Goal: Information Seeking & Learning: Learn about a topic

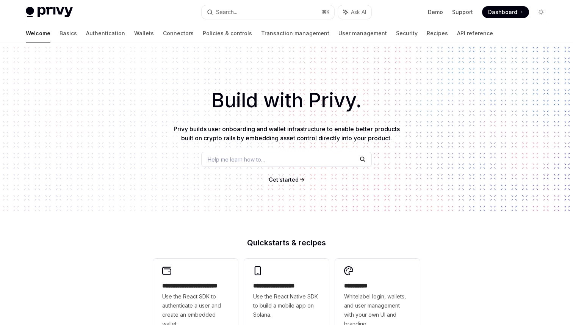
scroll to position [119, 0]
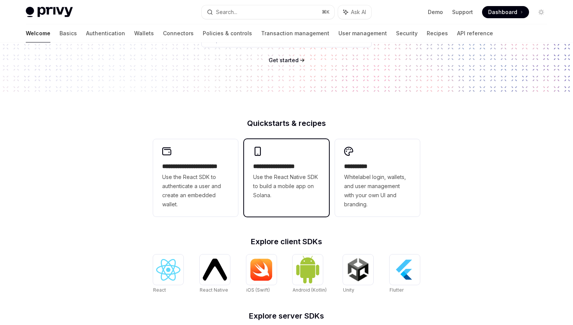
click at [278, 174] on span "Use the React Native SDK to build a mobile app on Solana." at bounding box center [286, 185] width 67 height 27
type textarea "*"
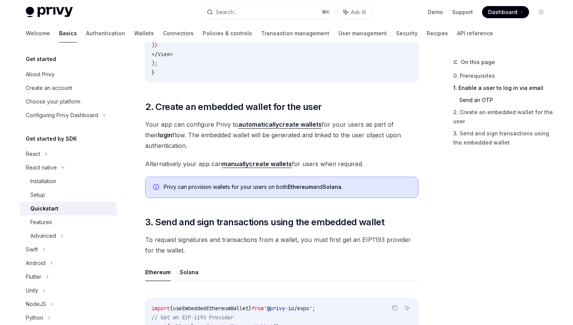
scroll to position [684, 0]
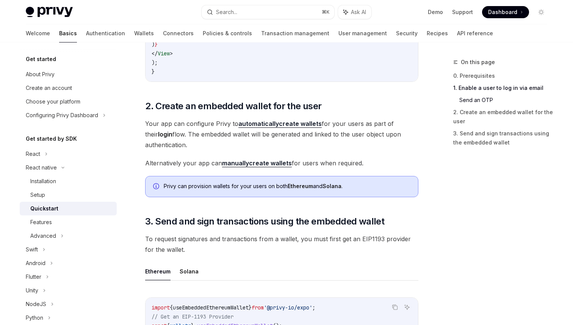
click at [247, 163] on strong "manually" at bounding box center [235, 163] width 27 height 8
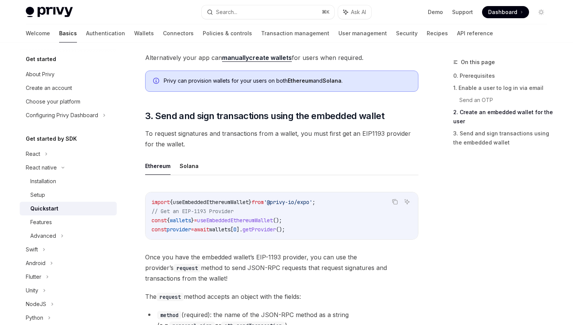
scroll to position [791, 0]
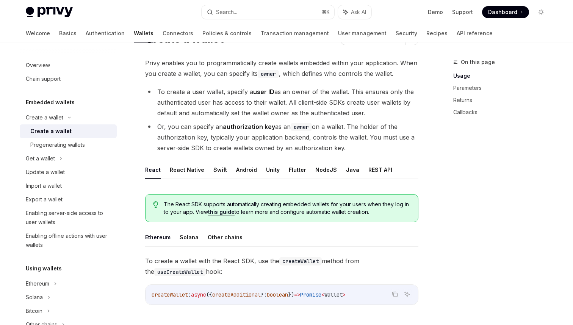
scroll to position [39, 0]
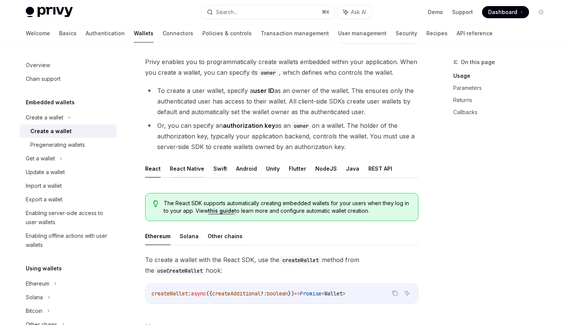
click at [183, 168] on button "React Native" at bounding box center [187, 168] width 34 height 18
type textarea "*"
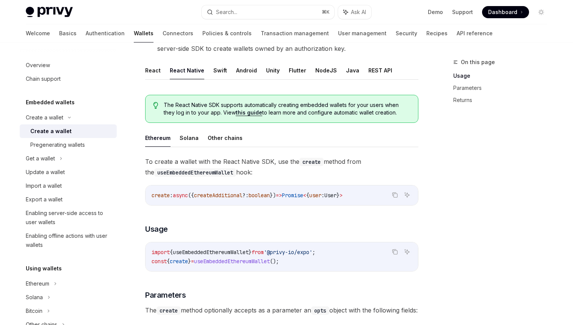
scroll to position [170, 0]
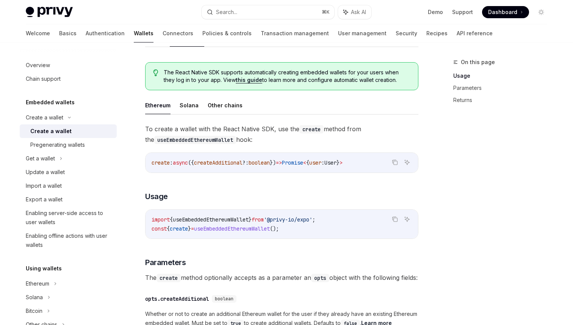
click at [260, 224] on code "import { useEmbeddedEthereumWallet } from '@privy-io/expo' ; const { create } =…" at bounding box center [282, 224] width 260 height 18
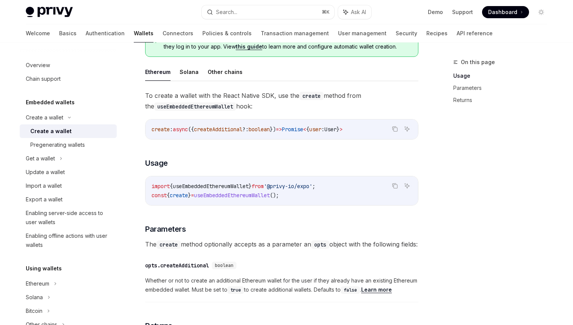
scroll to position [202, 0]
